Goal: Entertainment & Leisure: Consume media (video, audio)

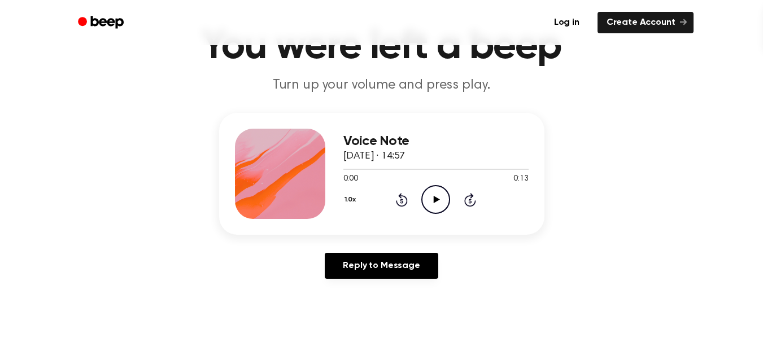
click at [439, 196] on icon "Play Audio" at bounding box center [435, 199] width 29 height 29
click at [406, 201] on icon "Rewind 5 seconds" at bounding box center [401, 200] width 12 height 15
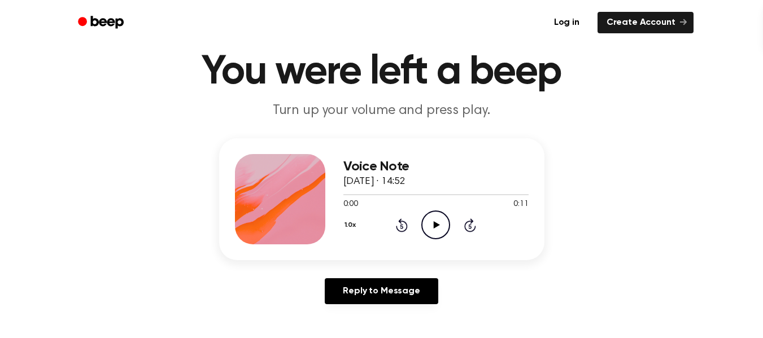
scroll to position [40, 0]
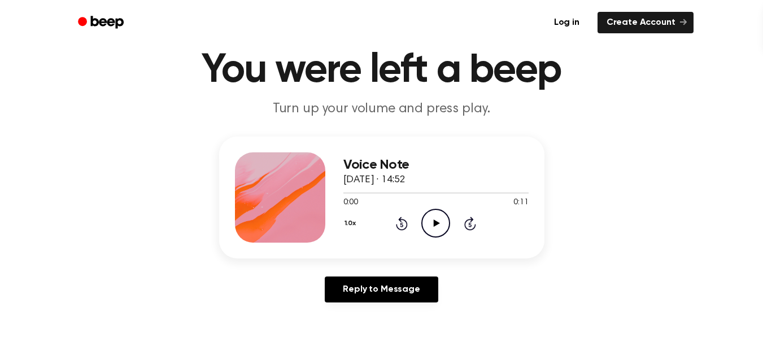
click at [430, 217] on icon "Play Audio" at bounding box center [435, 223] width 29 height 29
click at [433, 221] on icon at bounding box center [435, 223] width 5 height 7
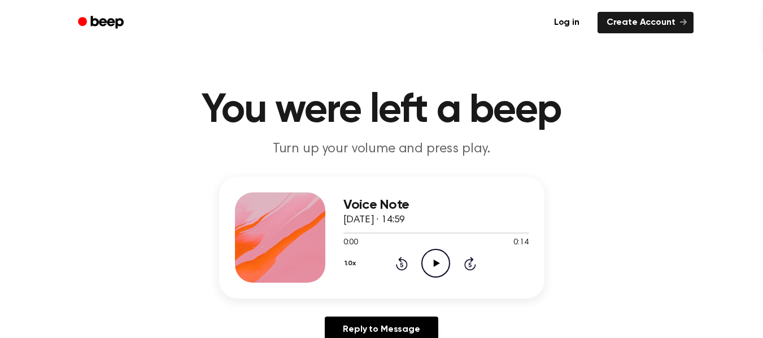
click at [431, 256] on icon "Play Audio" at bounding box center [435, 263] width 29 height 29
click at [435, 262] on icon at bounding box center [435, 263] width 5 height 7
